Goal: Find specific page/section: Find specific page/section

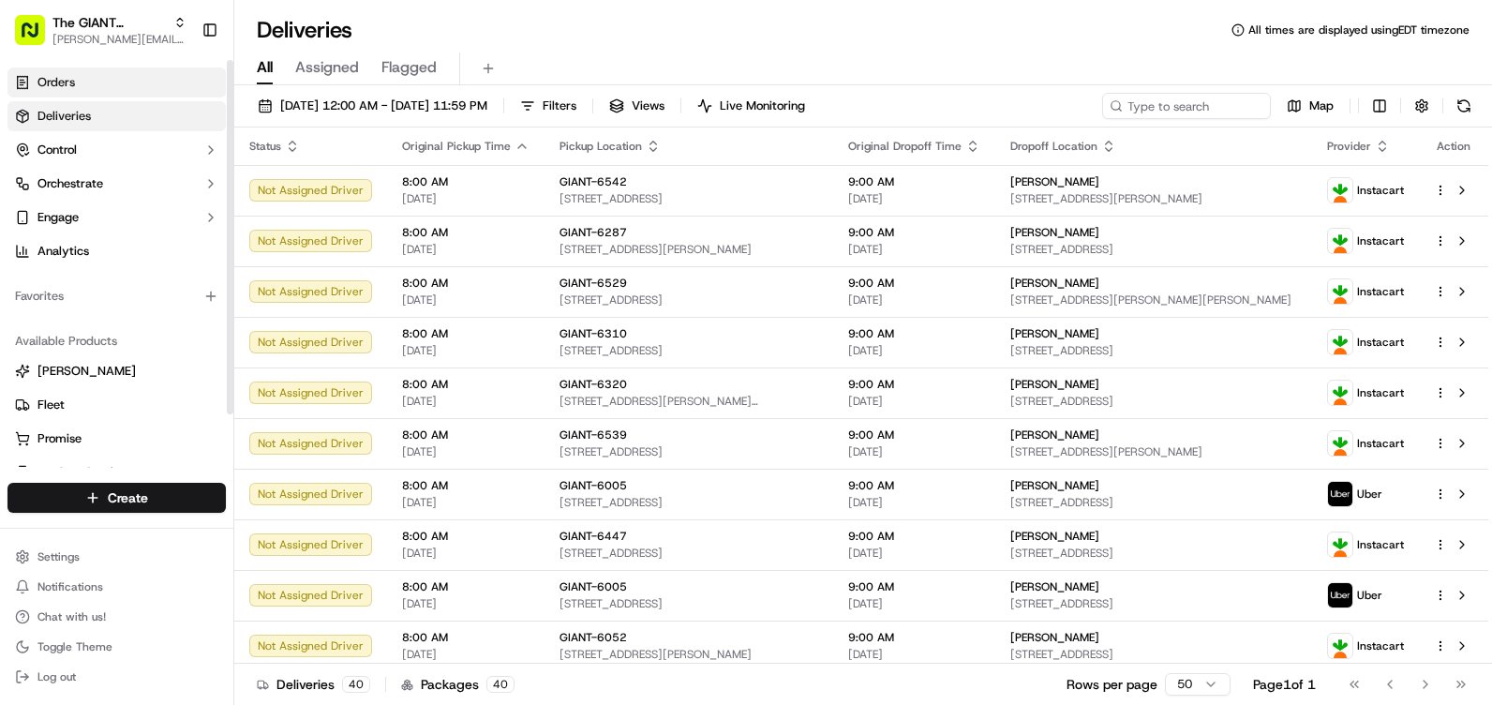
click at [103, 79] on link "Orders" at bounding box center [116, 82] width 218 height 30
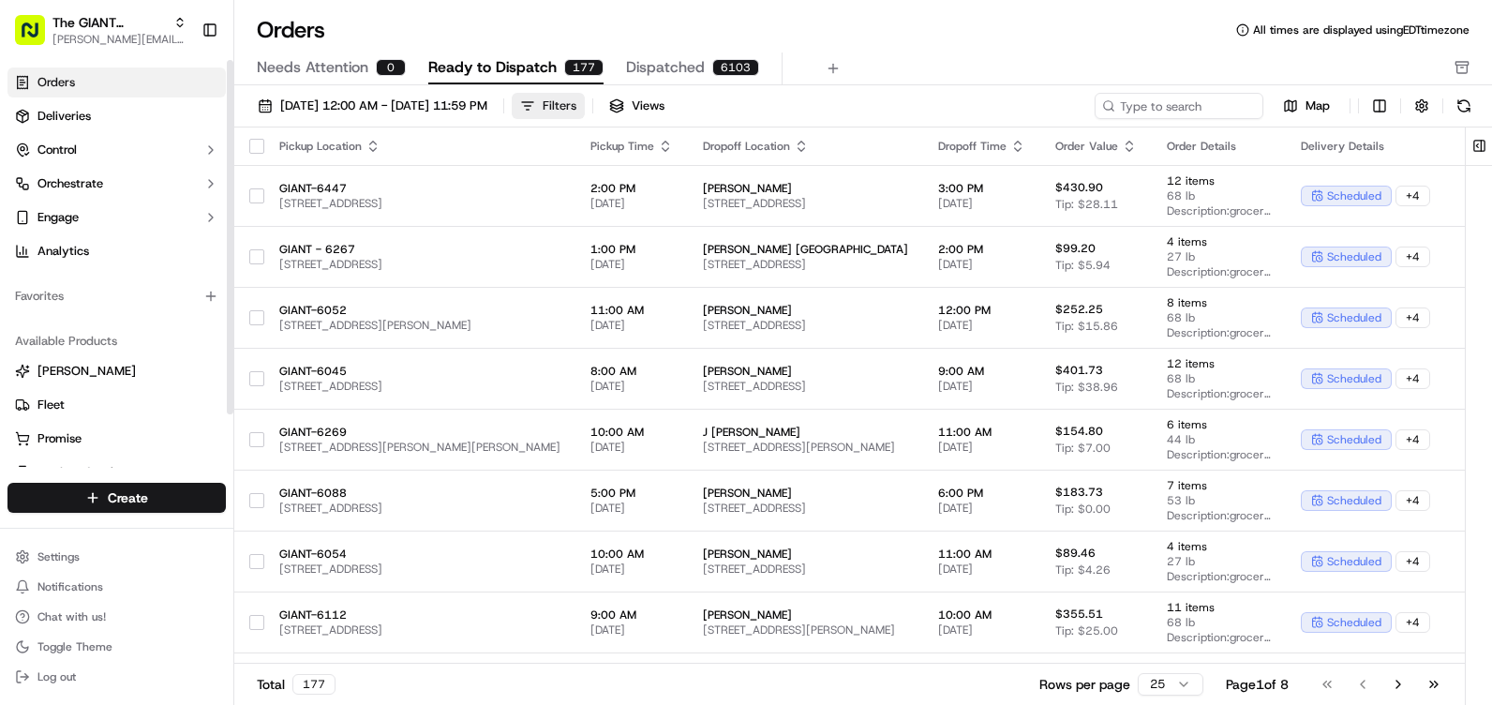
click at [585, 109] on button "Filters" at bounding box center [548, 106] width 73 height 26
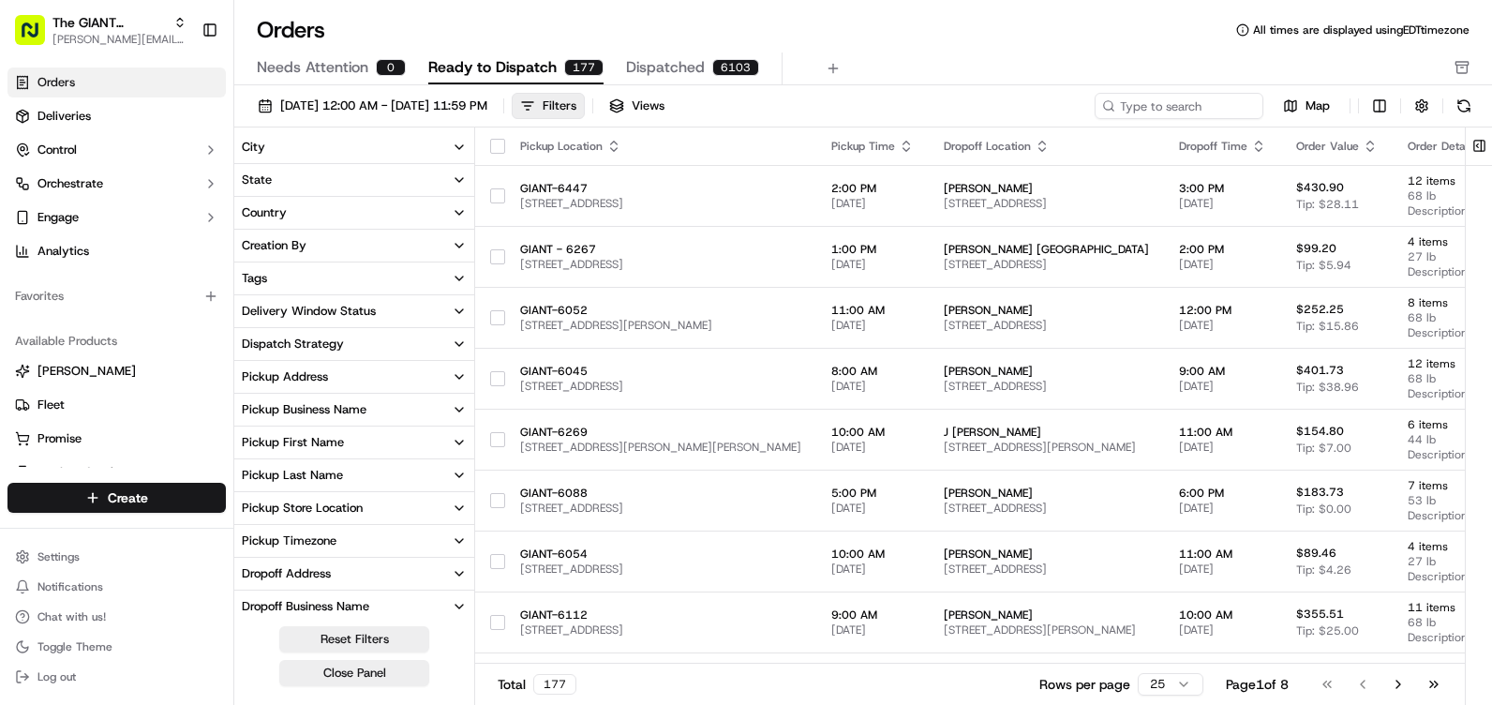
click at [327, 148] on button "City" at bounding box center [354, 147] width 240 height 32
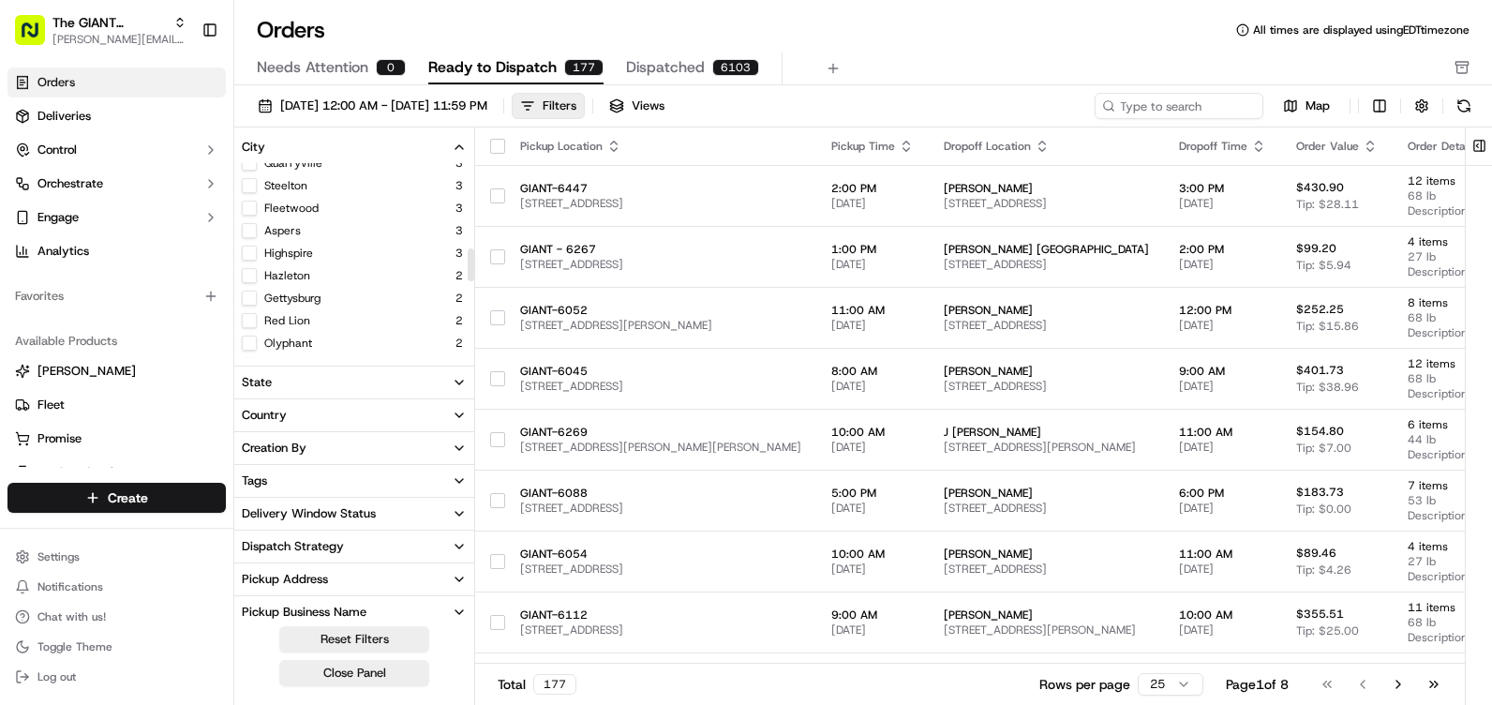
scroll to position [499, 0]
click at [251, 209] on button "Quarryville" at bounding box center [249, 206] width 15 height 15
